Goal: Information Seeking & Learning: Compare options

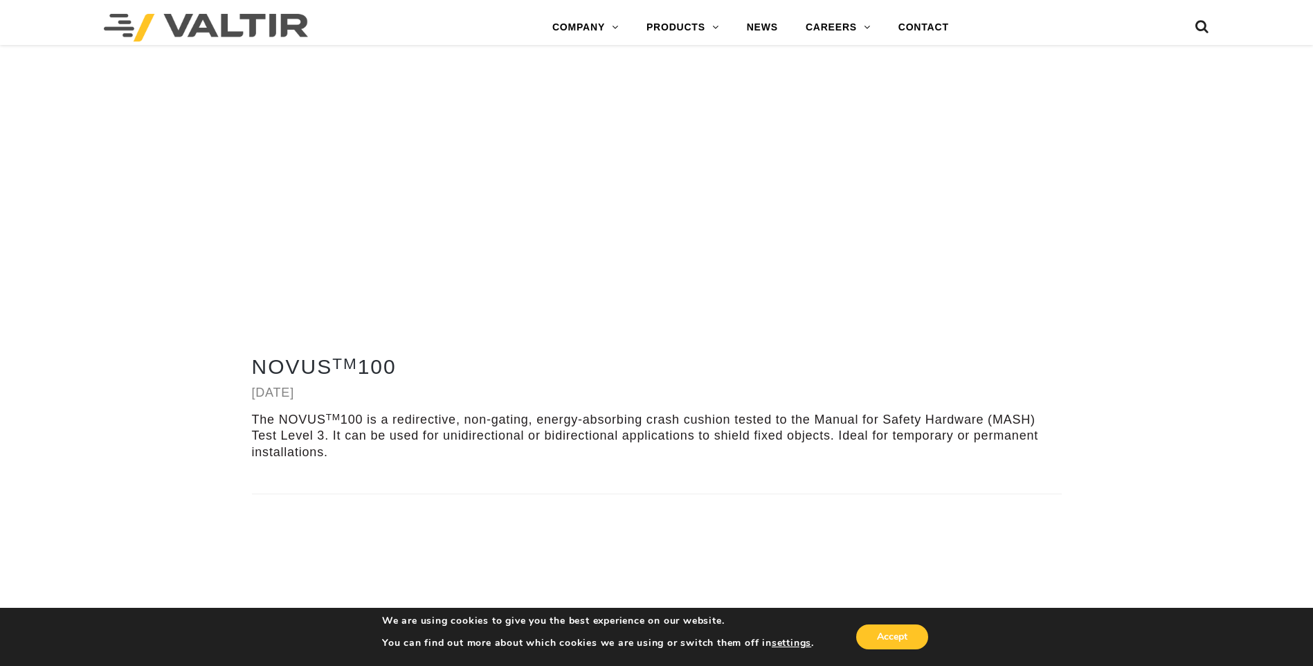
scroll to position [3808, 0]
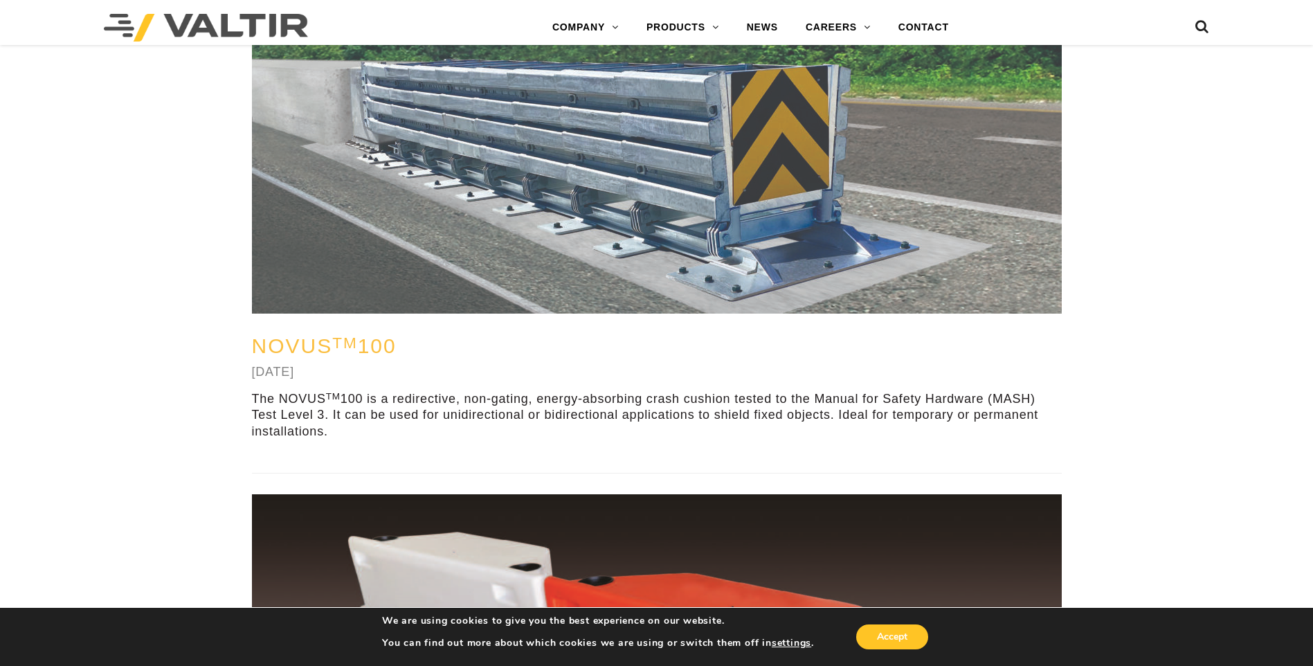
click at [298, 357] on link "NOVUS TM 100" at bounding box center [324, 345] width 145 height 23
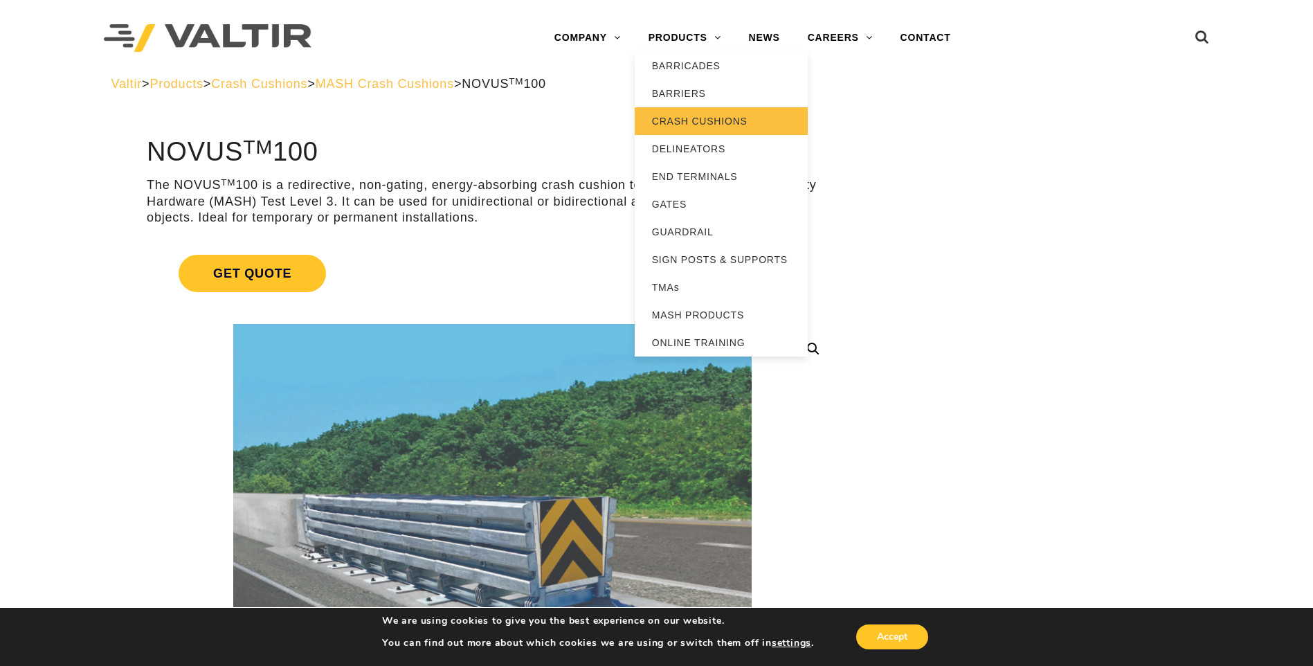
click at [697, 125] on link "CRASH CUSHIONS" at bounding box center [721, 121] width 173 height 28
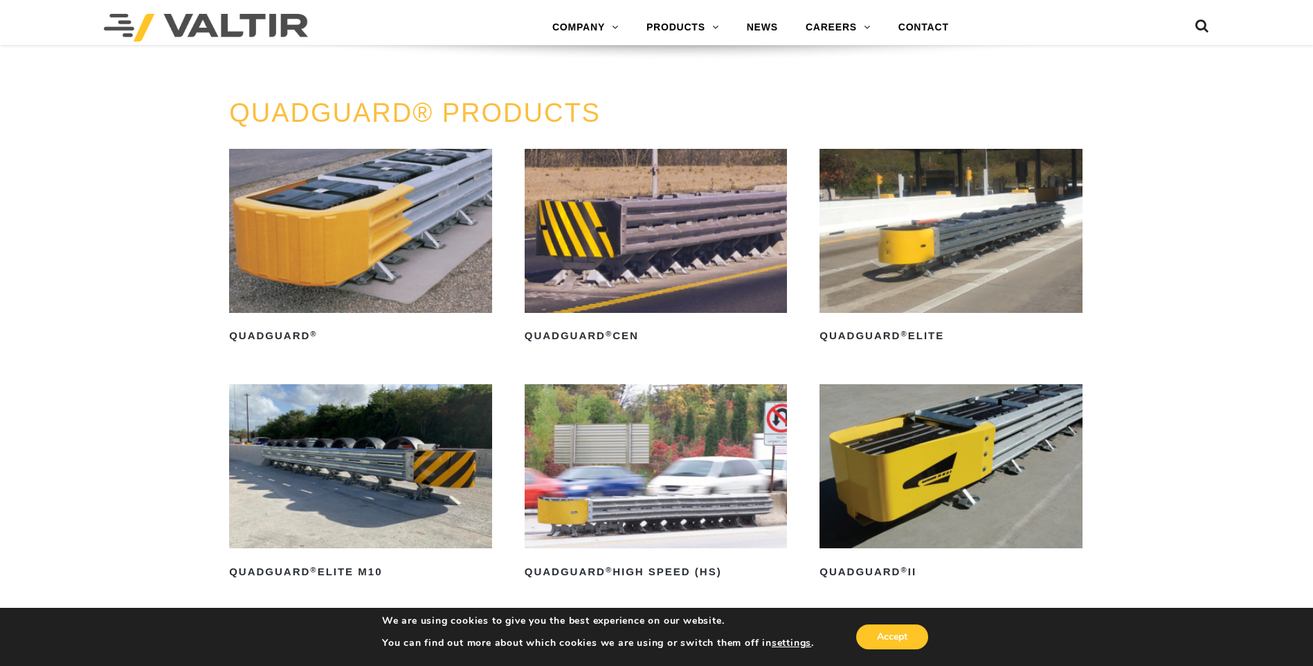
scroll to position [900, 0]
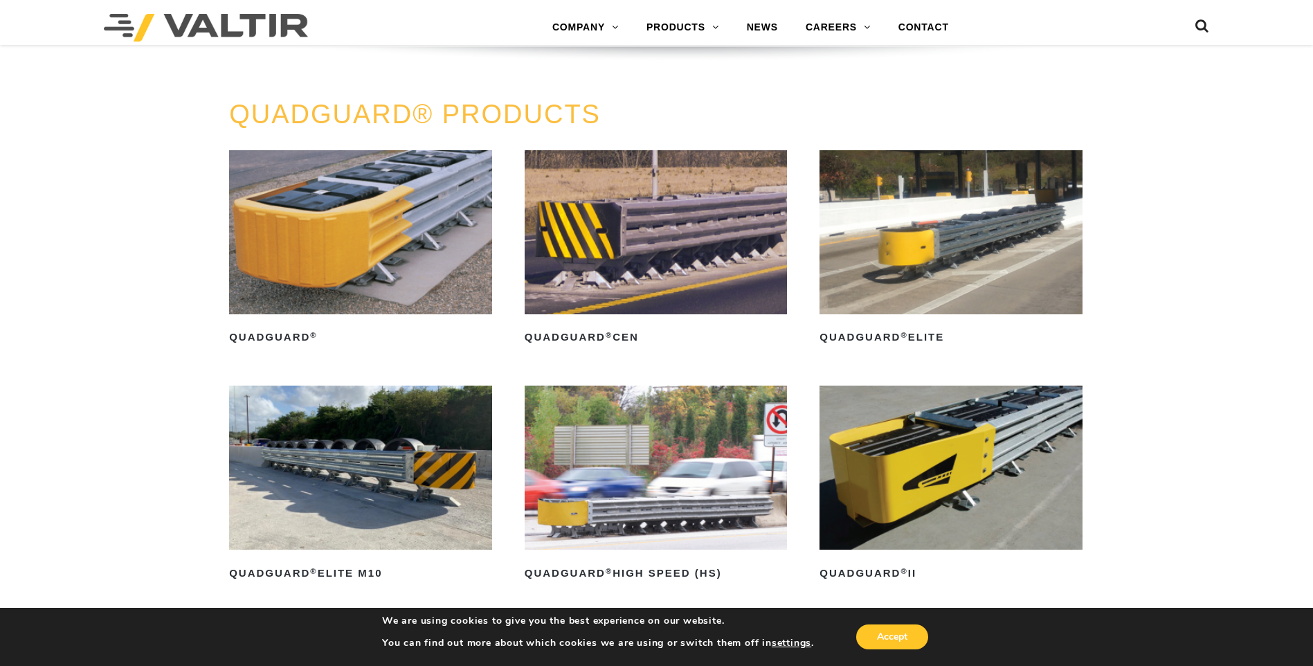
click at [972, 467] on img at bounding box center [951, 468] width 263 height 164
click at [326, 264] on img at bounding box center [360, 232] width 263 height 164
click at [945, 526] on img at bounding box center [951, 468] width 263 height 164
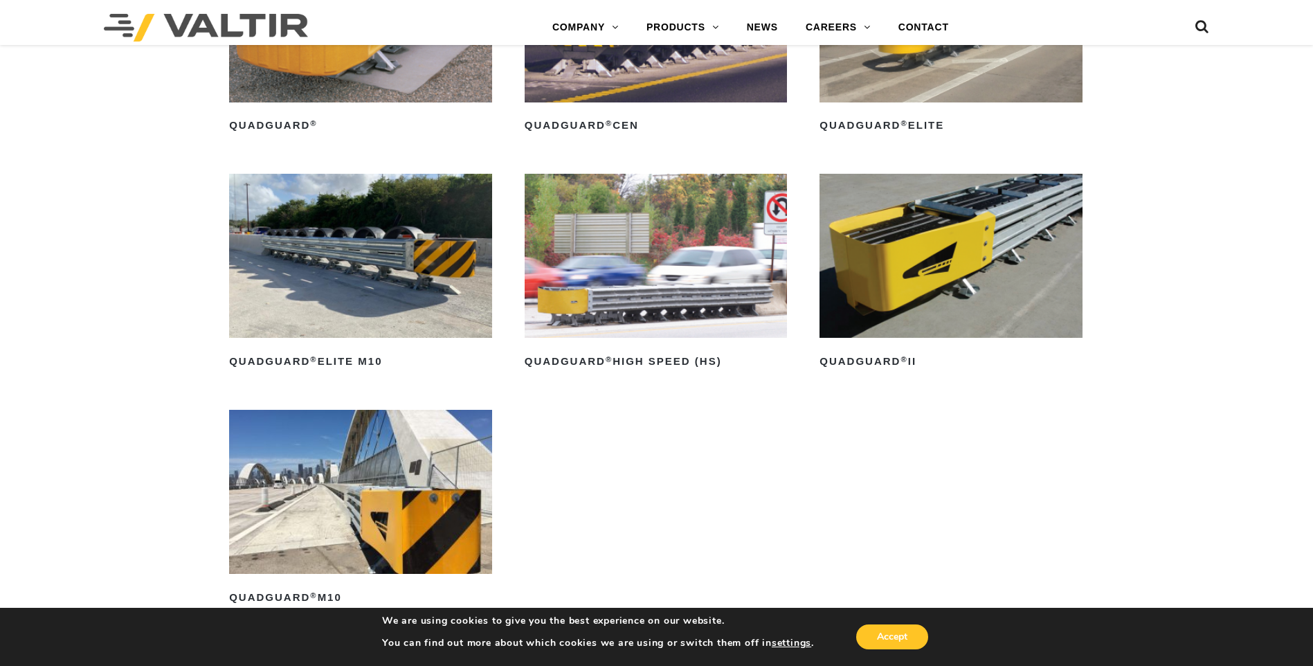
scroll to position [1246, 0]
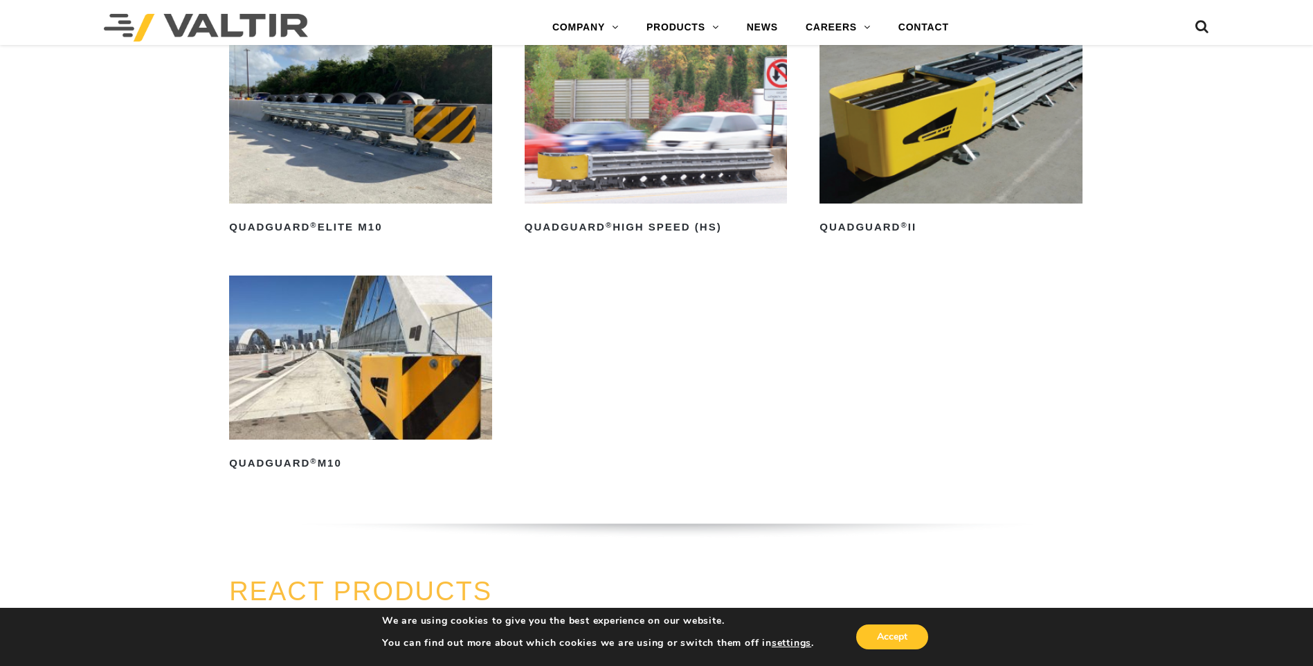
click at [311, 396] on img at bounding box center [360, 358] width 263 height 164
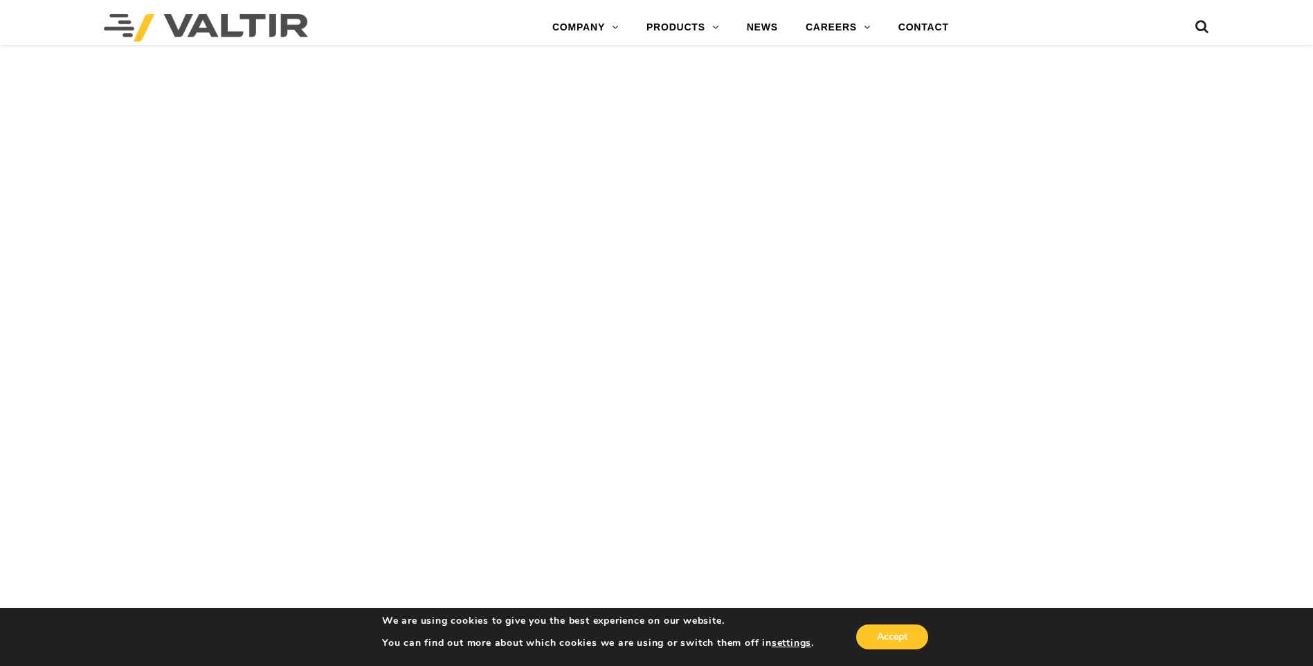
scroll to position [2008, 0]
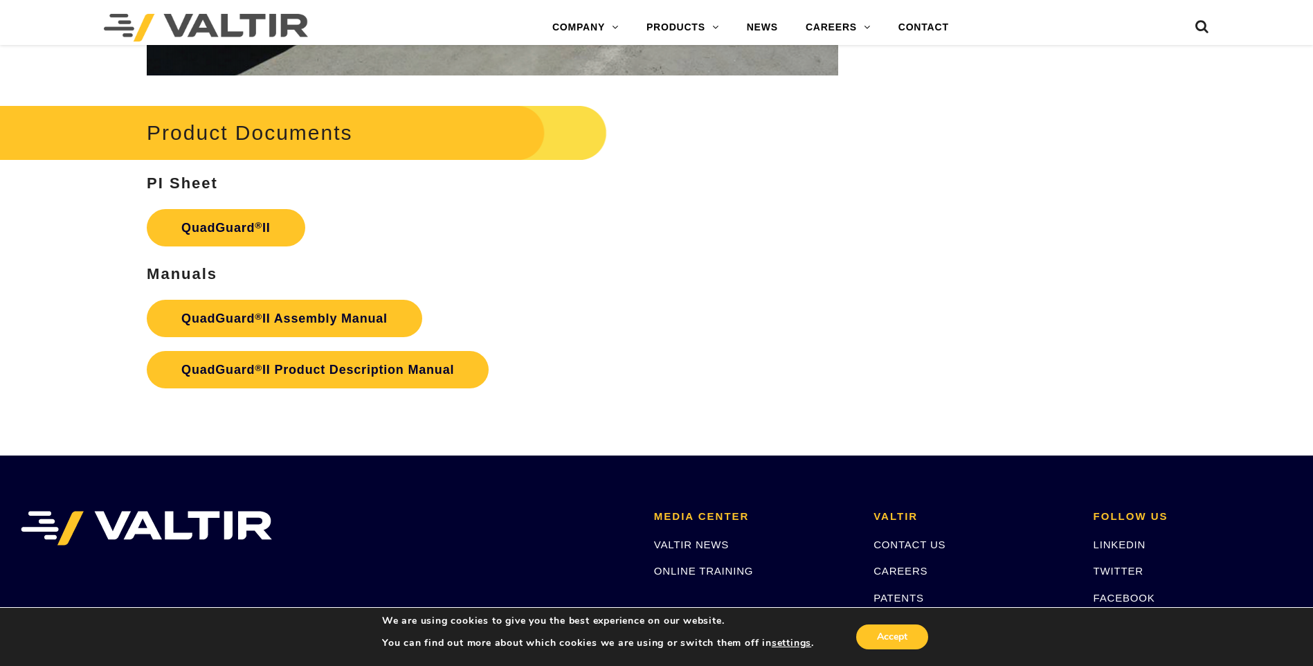
scroll to position [2700, 0]
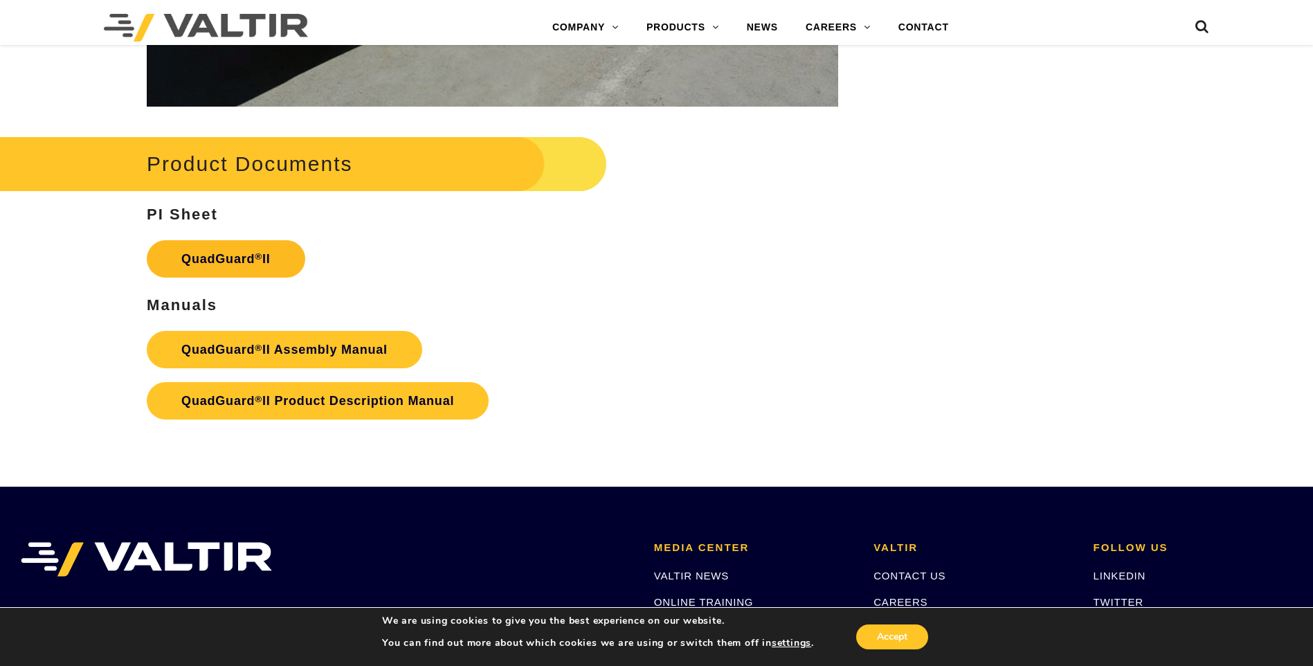
click at [222, 242] on link "QuadGuard ® II" at bounding box center [226, 258] width 159 height 37
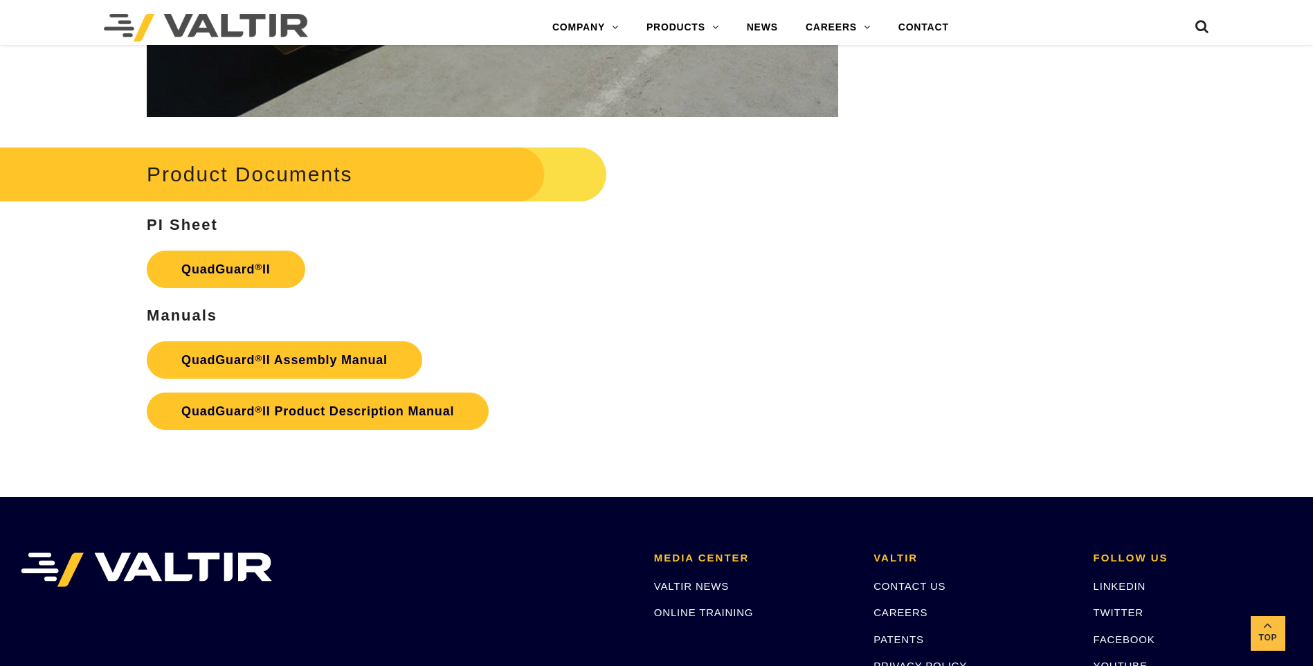
scroll to position [2700, 0]
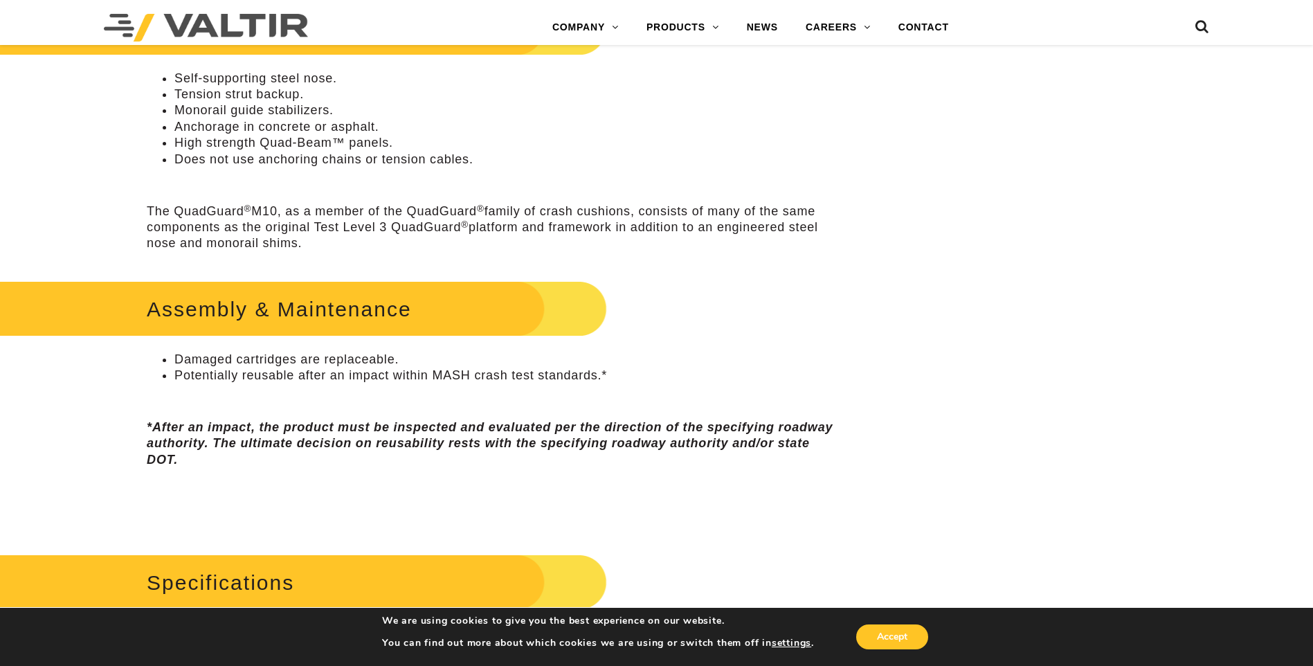
scroll to position [762, 0]
